Goal: Information Seeking & Learning: Learn about a topic

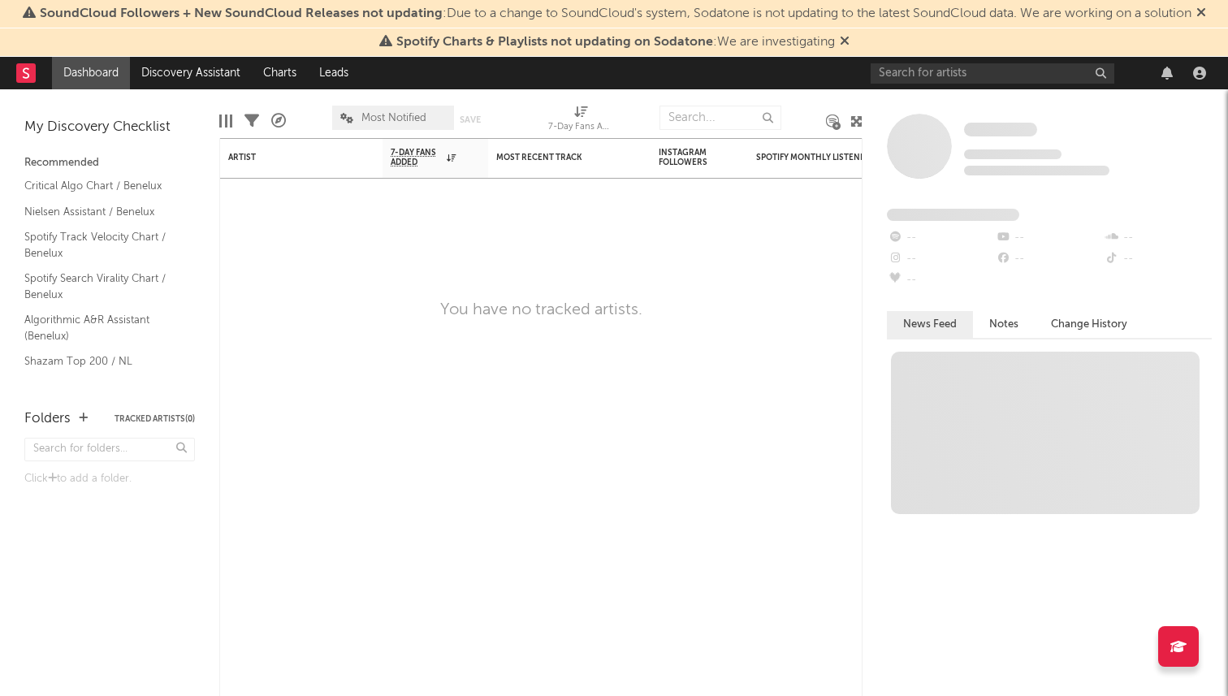
click at [1207, 14] on icon at bounding box center [1202, 12] width 10 height 13
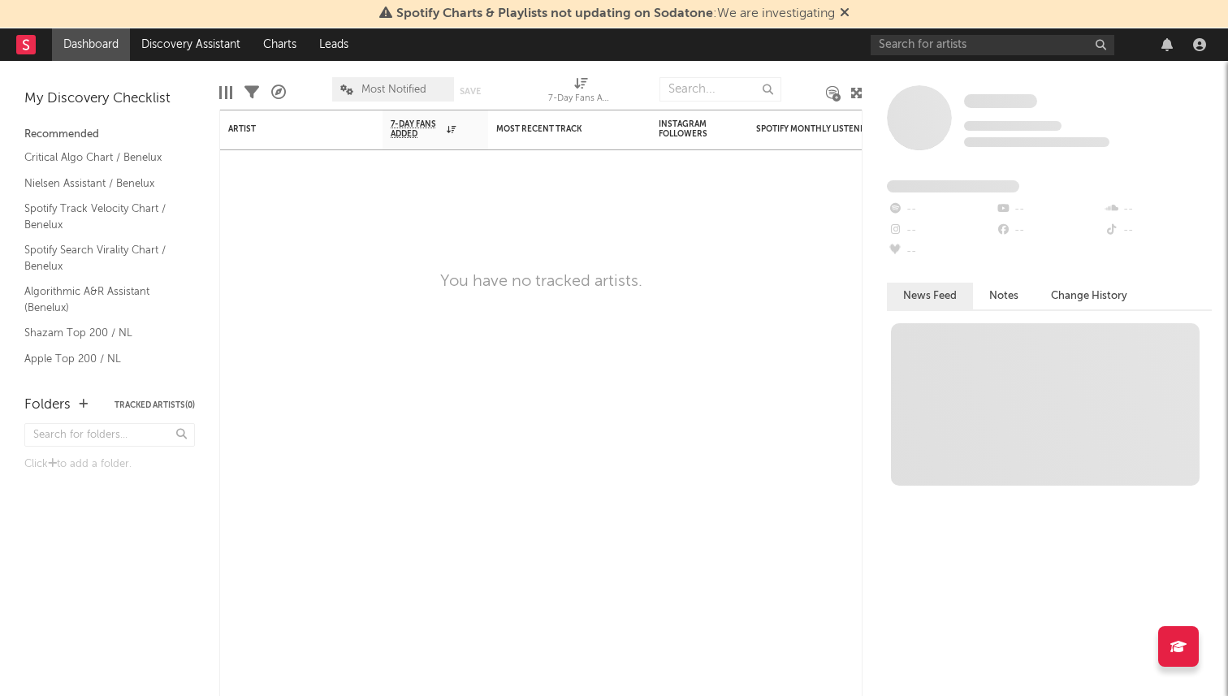
click at [846, 6] on icon at bounding box center [845, 12] width 10 height 13
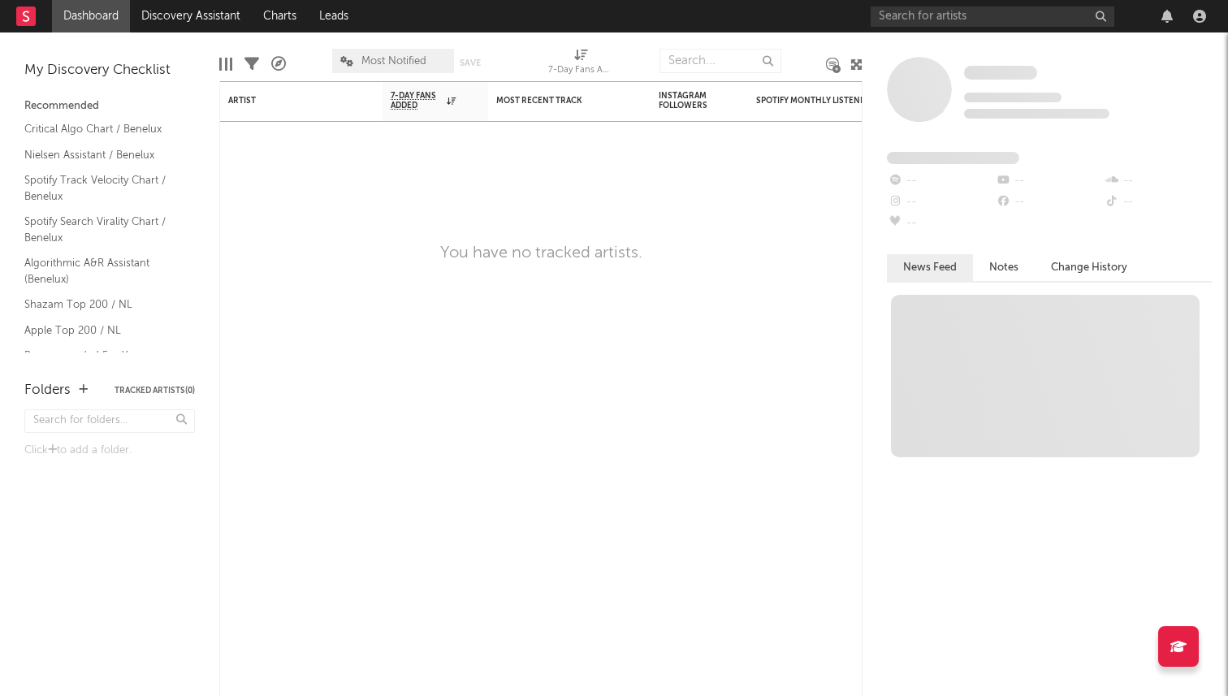
click at [28, 15] on rect at bounding box center [25, 15] width 19 height 19
click at [973, 21] on input "text" at bounding box center [993, 16] width 244 height 20
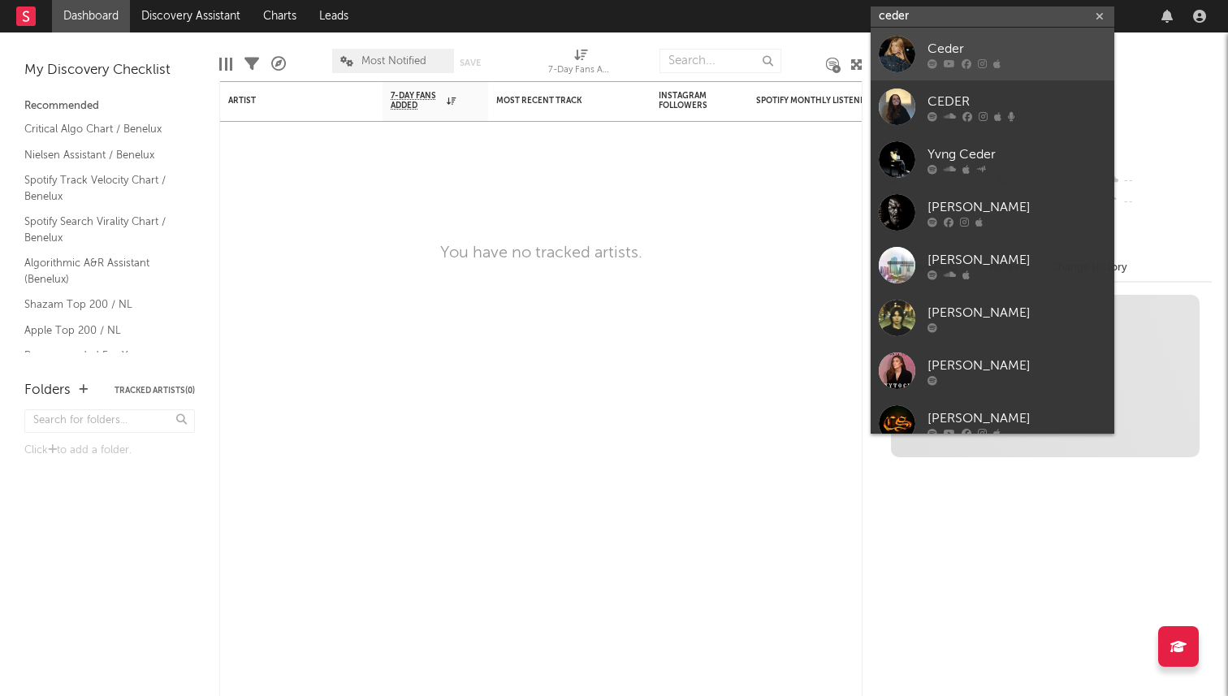
type input "ceder"
click at [1008, 50] on div "Ceder" at bounding box center [1017, 48] width 179 height 19
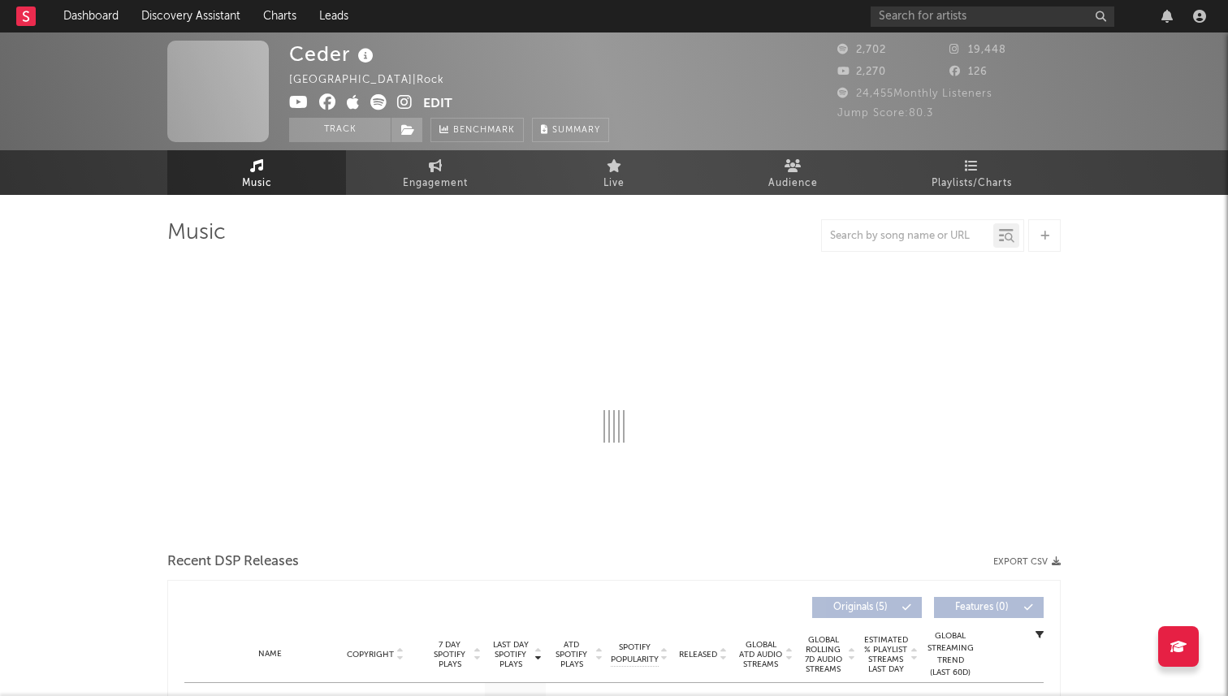
select select "6m"
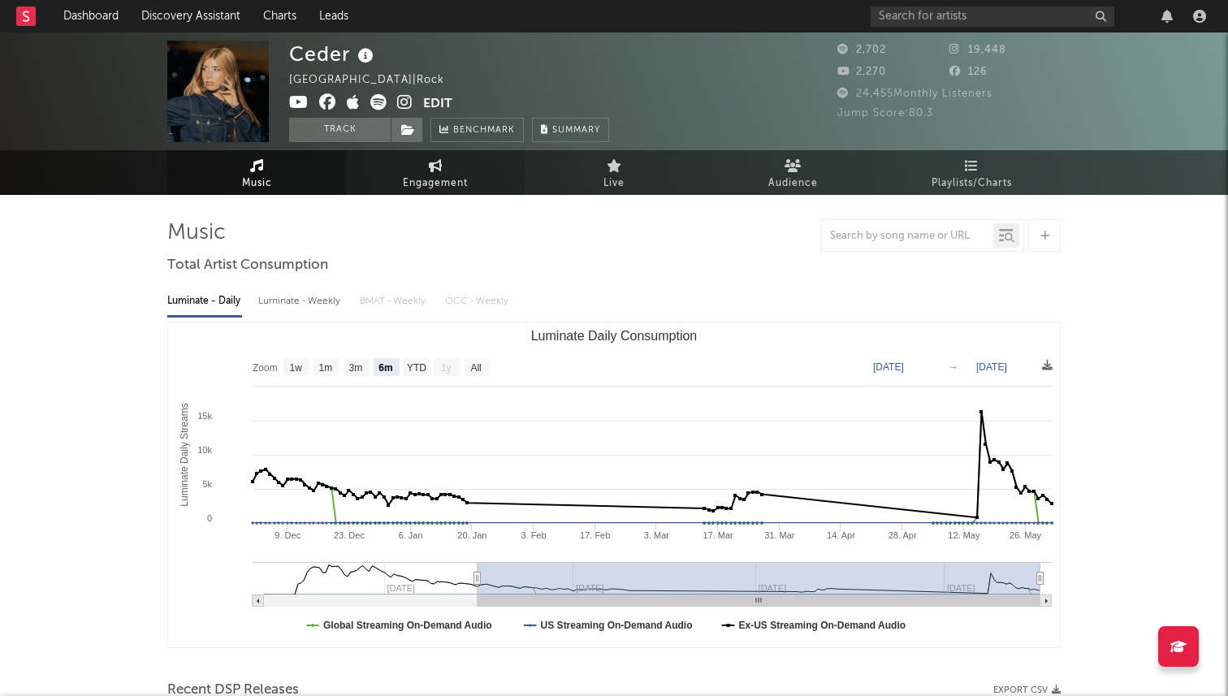
click at [430, 180] on span "Engagement" at bounding box center [435, 183] width 65 height 19
select select "1w"
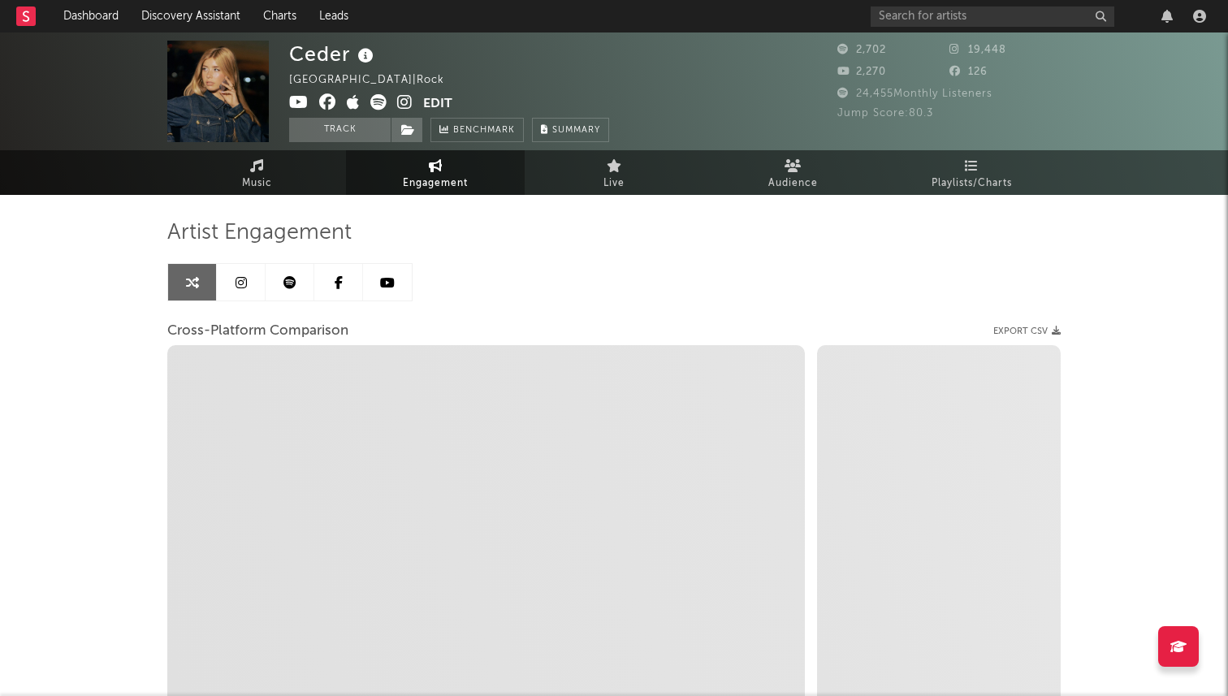
select select "1m"
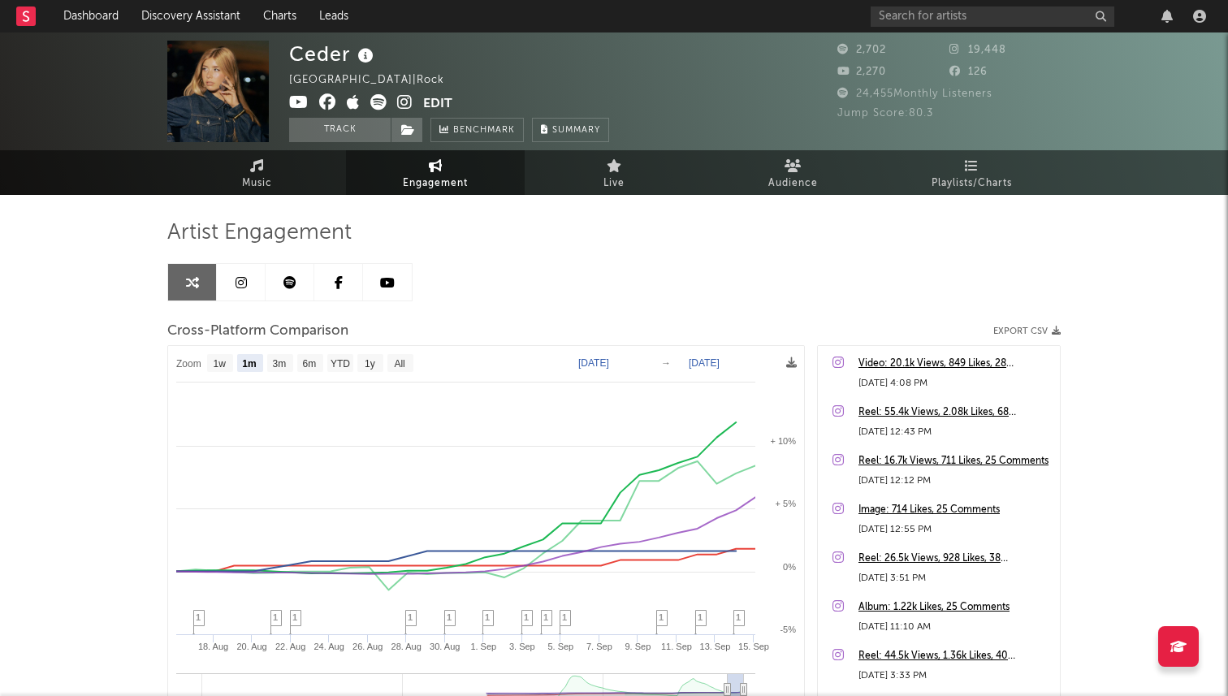
click at [249, 280] on link at bounding box center [241, 282] width 49 height 37
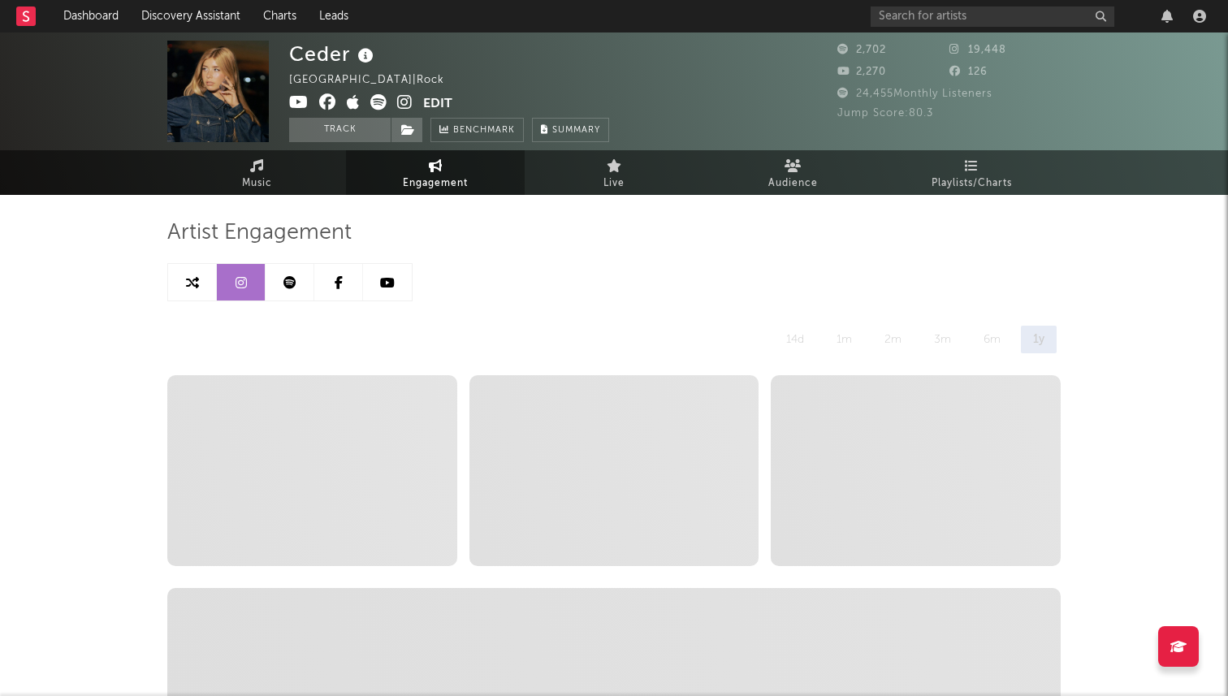
select select "6m"
